Goal: Use online tool/utility: Utilize a website feature to perform a specific function

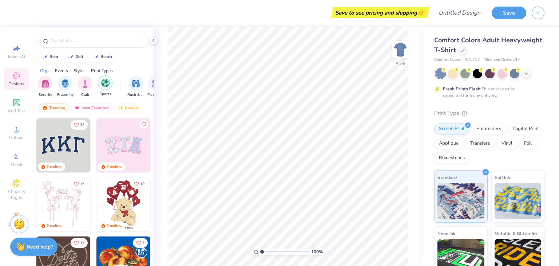
click at [105, 88] on div "filter for Sports" at bounding box center [105, 82] width 15 height 15
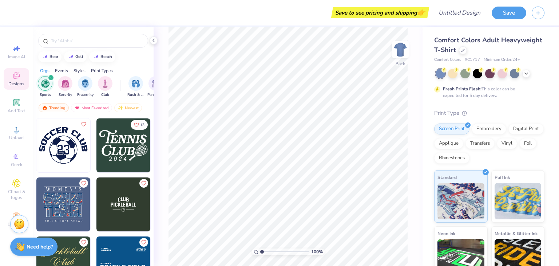
click at [67, 142] on img at bounding box center [63, 145] width 54 height 54
type input "5.32"
type input "10.08"
type input "7.63"
type input "4.87"
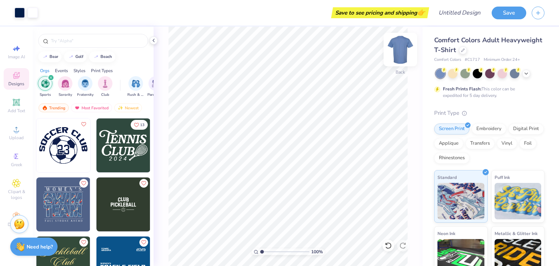
click at [400, 48] on img at bounding box center [400, 49] width 29 height 29
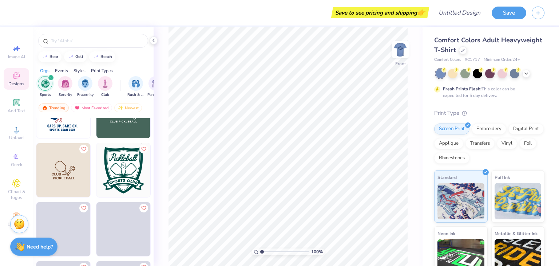
scroll to position [507, 0]
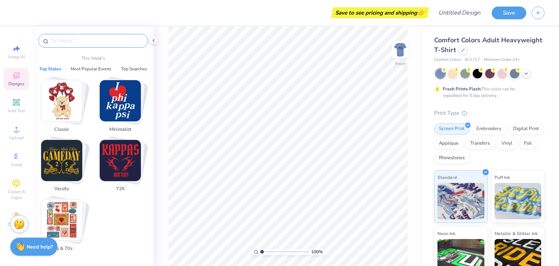
click at [84, 40] on input "text" at bounding box center [96, 40] width 93 height 7
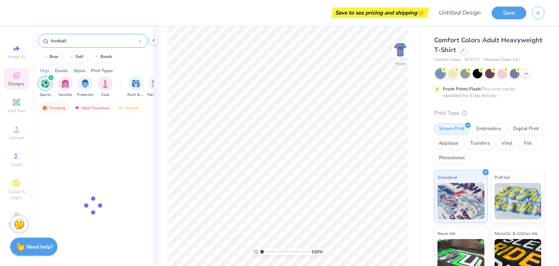
type input "football"
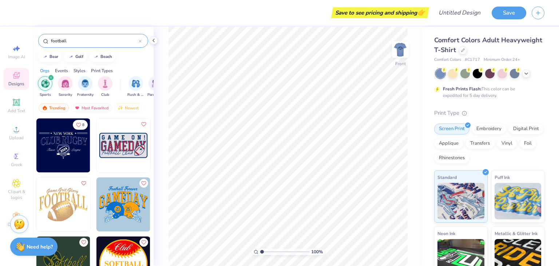
scroll to position [1, 0]
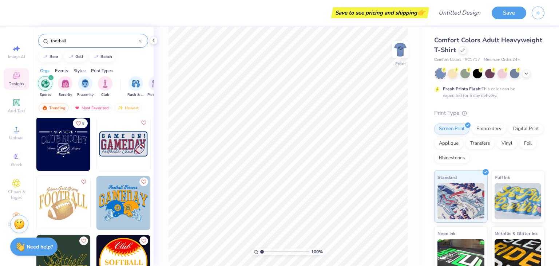
click at [139, 41] on icon at bounding box center [140, 41] width 3 height 3
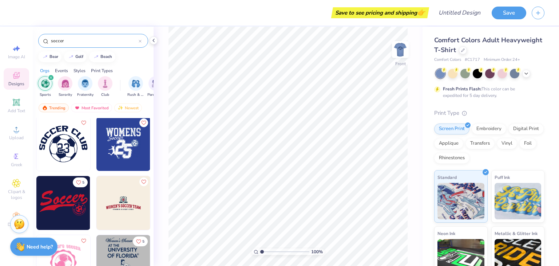
type input "soccer"
click at [57, 148] on img at bounding box center [63, 144] width 54 height 54
type input "6.84"
click at [463, 75] on div at bounding box center [465, 72] width 9 height 9
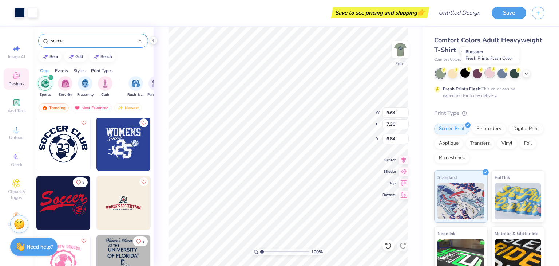
click at [490, 75] on div at bounding box center [489, 72] width 9 height 9
click at [516, 75] on div at bounding box center [514, 72] width 9 height 9
